Goal: Task Accomplishment & Management: Manage account settings

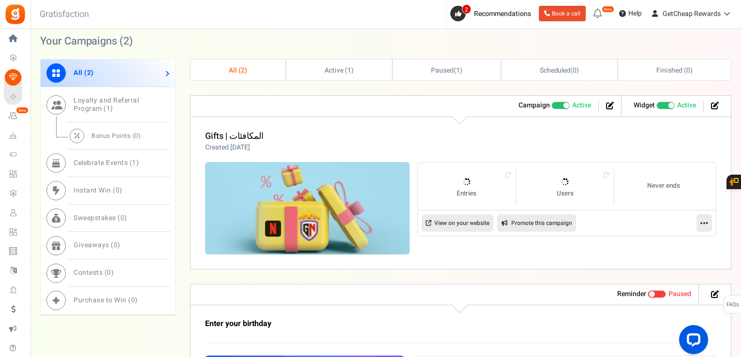
scroll to position [387, 0]
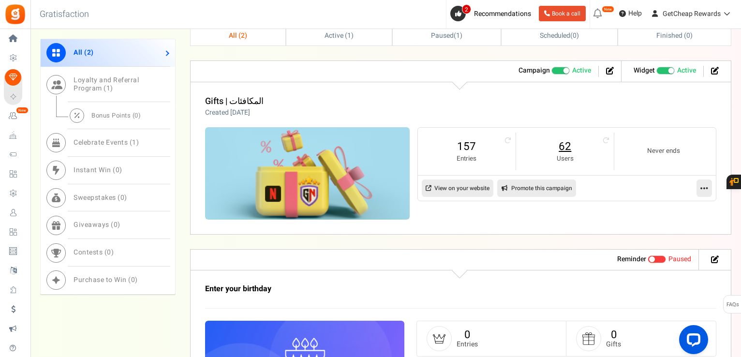
click at [561, 149] on link "62" at bounding box center [565, 146] width 78 height 15
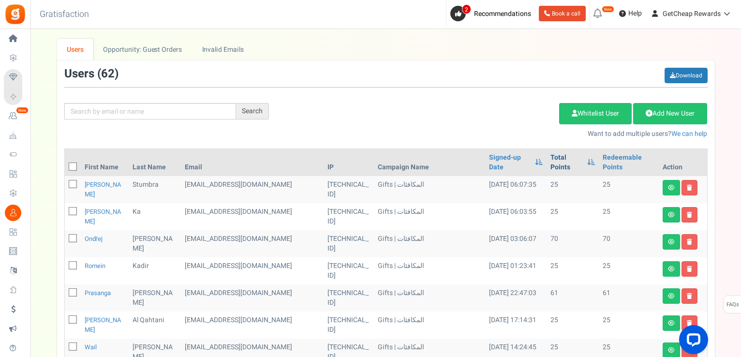
click at [553, 160] on link "Total Points" at bounding box center [566, 162] width 32 height 19
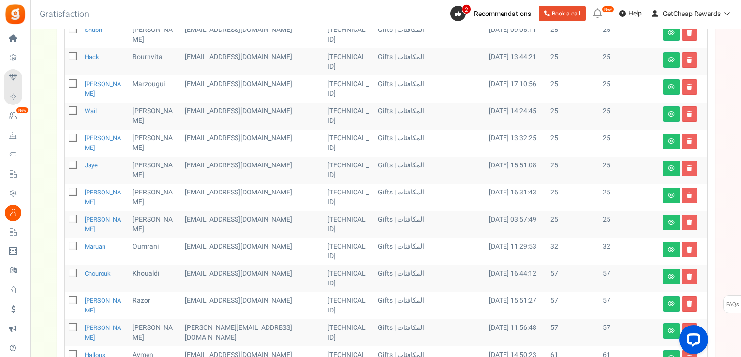
scroll to position [48, 0]
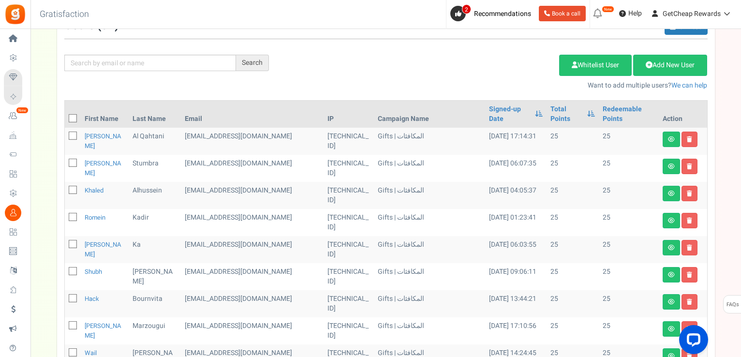
click at [73, 116] on icon at bounding box center [73, 119] width 6 height 6
click at [65, 116] on input "checkbox" at bounding box center [62, 119] width 6 height 6
checkbox input "true"
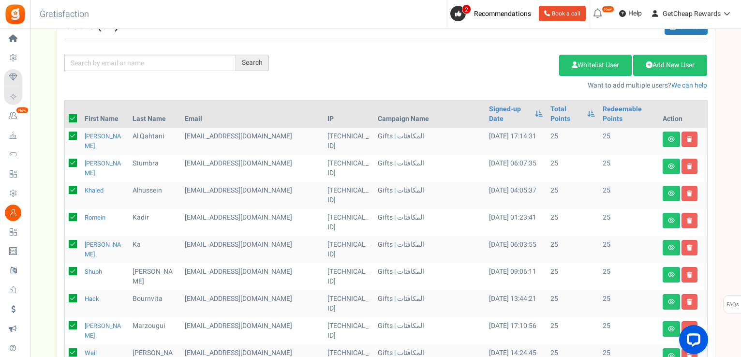
checkbox input "true"
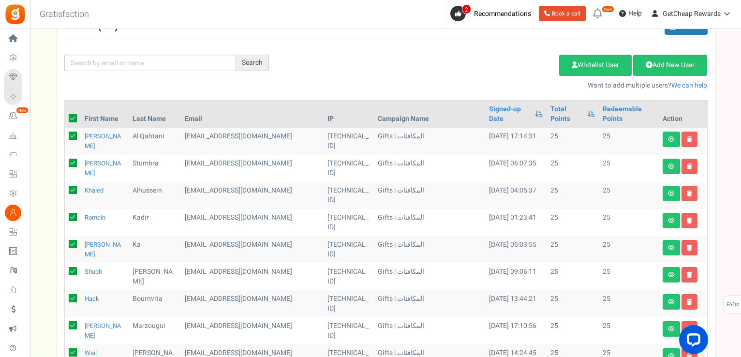
checkbox input "true"
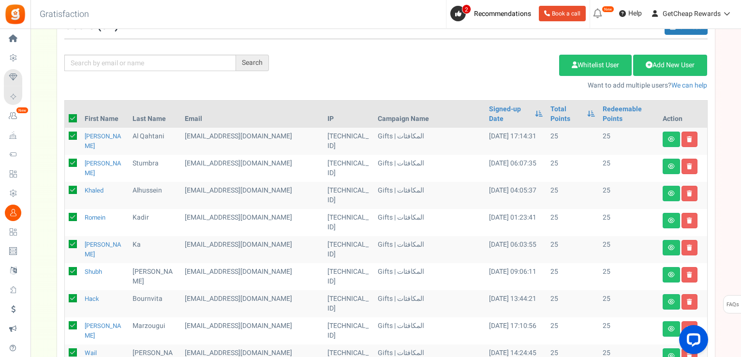
checkbox input "true"
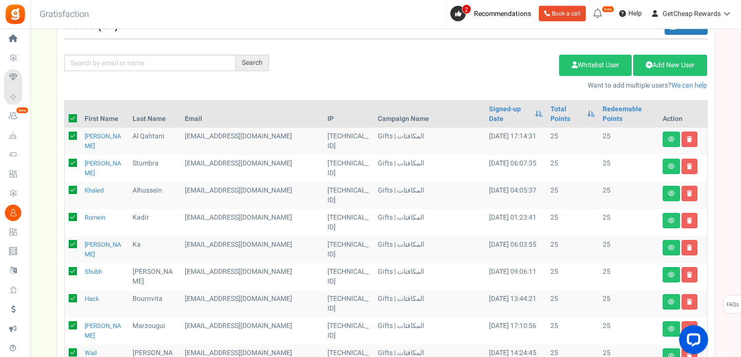
checkbox input "true"
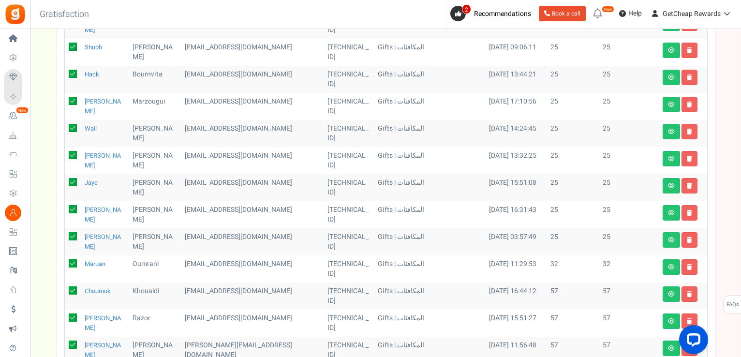
scroll to position [290, 0]
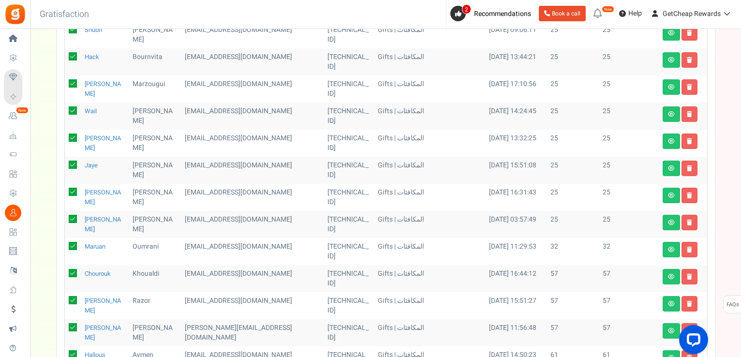
click at [73, 242] on label at bounding box center [73, 246] width 8 height 9
click at [65, 244] on input "checkbox" at bounding box center [62, 247] width 6 height 6
checkbox input "false"
click at [71, 269] on icon at bounding box center [73, 273] width 8 height 8
click at [65, 271] on input "checkbox" at bounding box center [62, 274] width 6 height 6
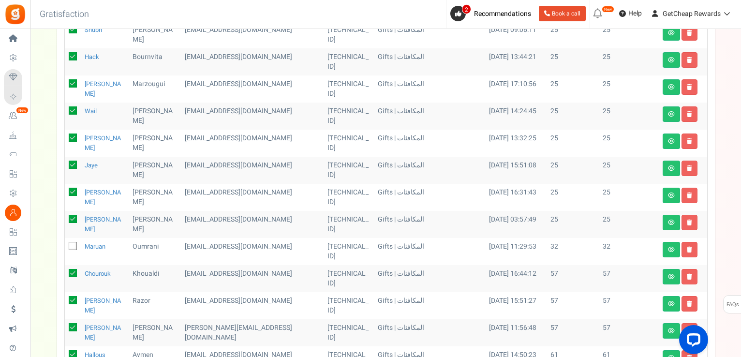
checkbox input "false"
click at [73, 296] on icon at bounding box center [73, 300] width 8 height 8
click at [65, 298] on input "checkbox" at bounding box center [62, 301] width 6 height 6
checkbox input "false"
click at [71, 323] on icon at bounding box center [73, 327] width 8 height 8
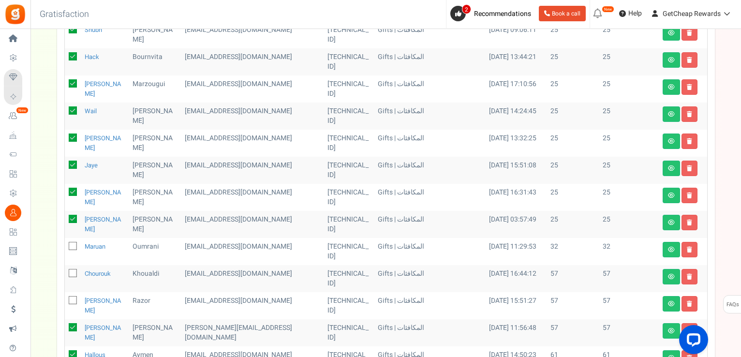
click at [65, 325] on input "checkbox" at bounding box center [62, 328] width 6 height 6
checkbox input "false"
click at [72, 350] on icon at bounding box center [73, 354] width 8 height 8
click at [65, 352] on input "checkbox" at bounding box center [62, 355] width 6 height 6
checkbox input "false"
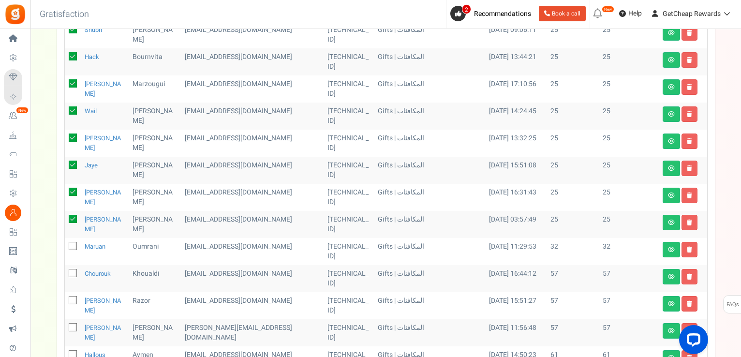
checkbox input "false"
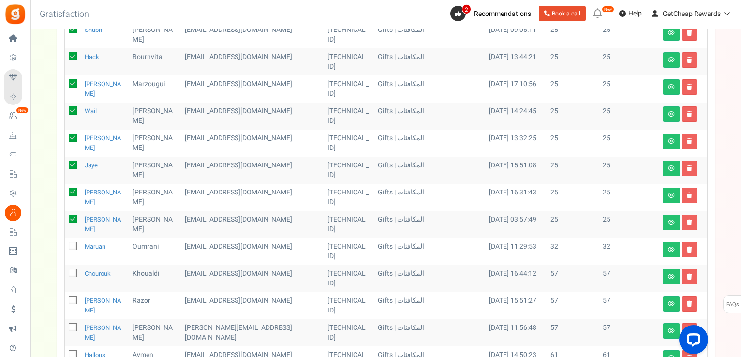
checkbox input "false"
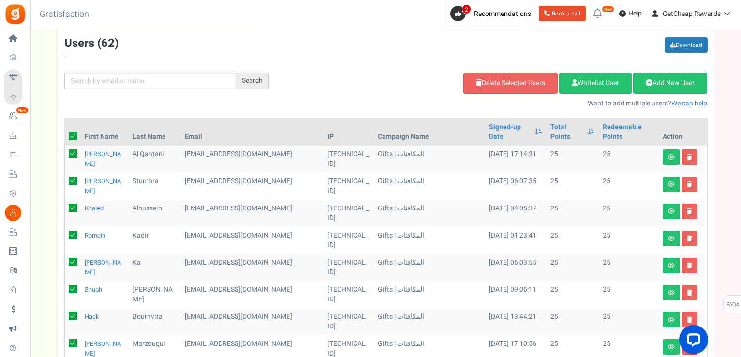
scroll to position [0, 0]
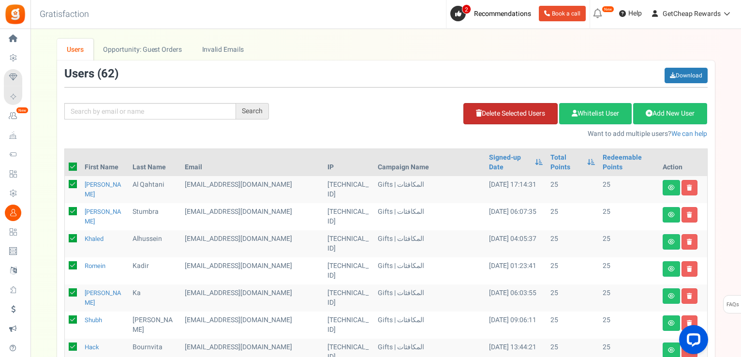
click at [493, 109] on link "Delete Selected Users" at bounding box center [510, 113] width 94 height 21
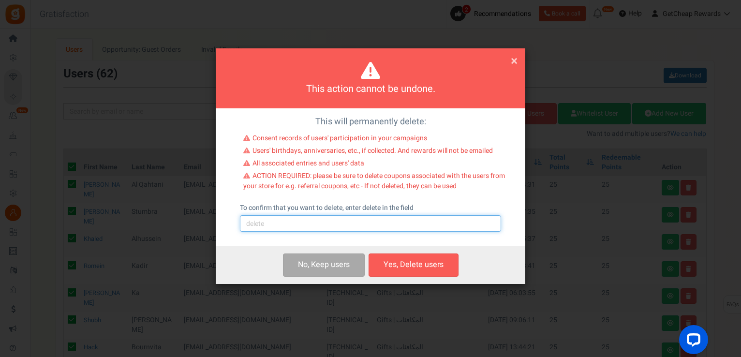
click at [337, 223] on input "text" at bounding box center [370, 223] width 261 height 16
type input "delete"
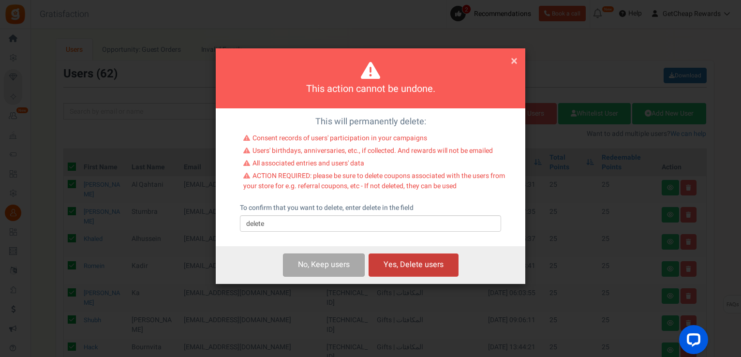
click at [415, 261] on button "Yes, Delete users" at bounding box center [413, 264] width 90 height 23
checkbox input "false"
